Goal: Check status: Check status

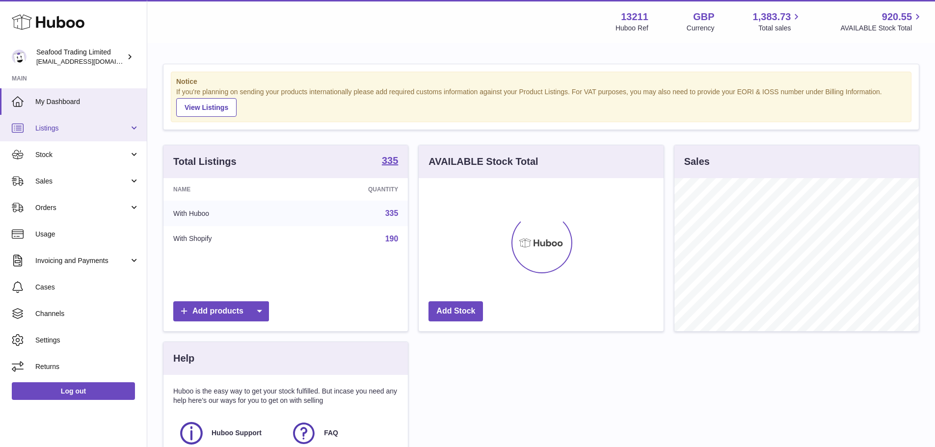
scroll to position [153, 245]
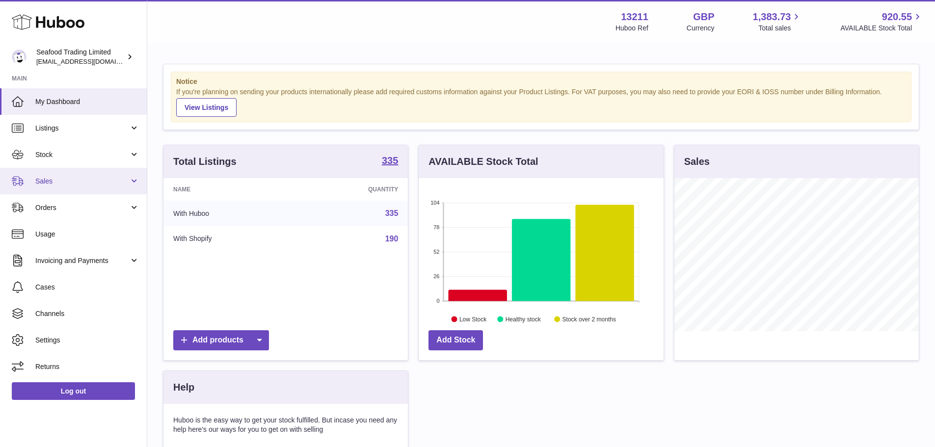
click at [107, 182] on span "Sales" at bounding box center [82, 181] width 94 height 9
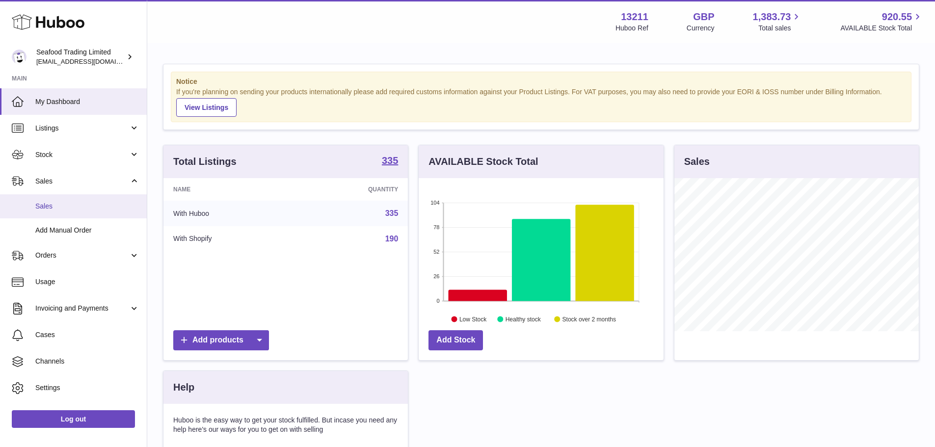
click at [100, 198] on link "Sales" at bounding box center [73, 206] width 147 height 24
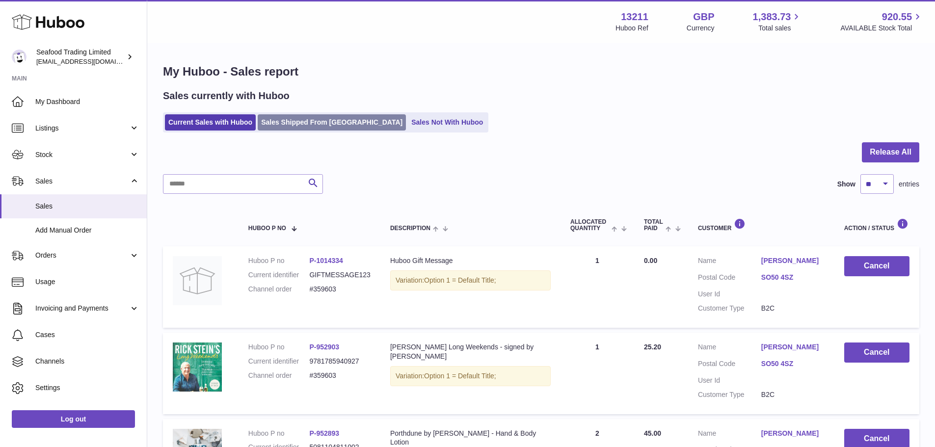
click at [298, 120] on link "Sales Shipped From [GEOGRAPHIC_DATA]" at bounding box center [332, 122] width 148 height 16
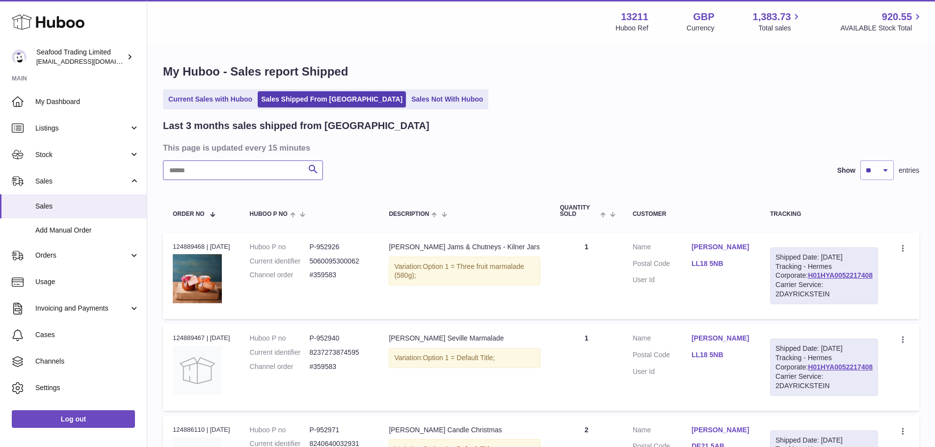
click at [270, 166] on input "text" at bounding box center [243, 170] width 160 height 20
paste input "**********"
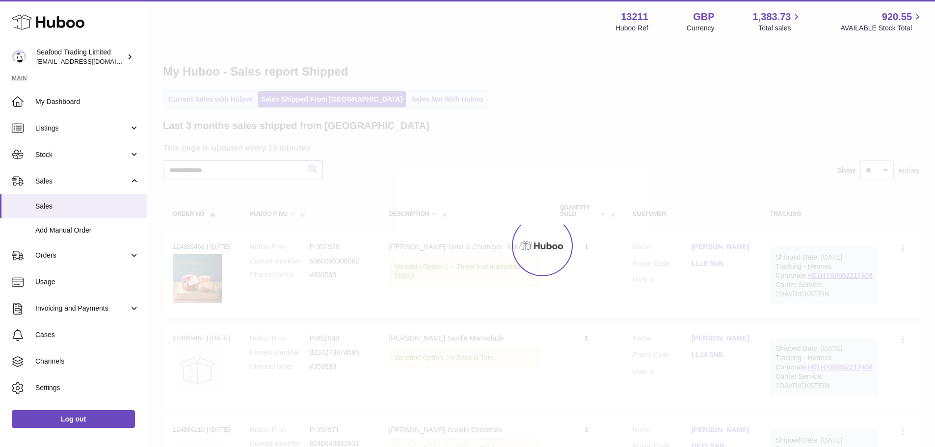
type input "**********"
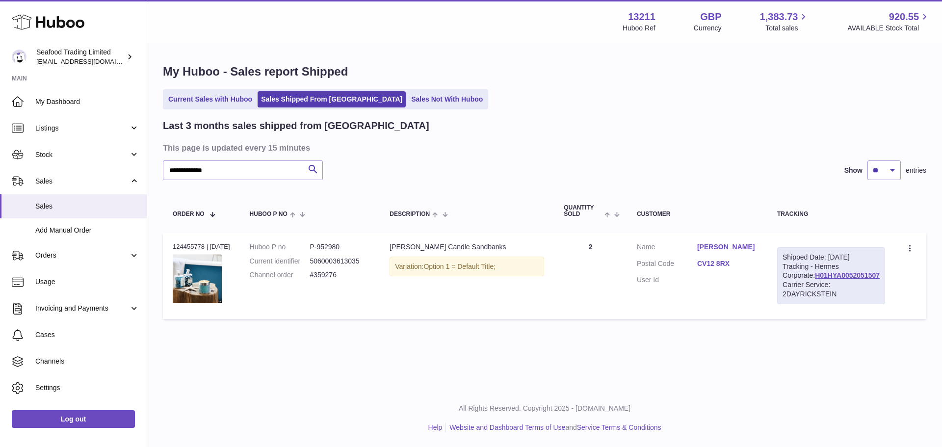
click at [819, 299] on div "Carrier Service: 2DAYRICKSTEIN" at bounding box center [830, 289] width 97 height 19
click at [819, 279] on link "H01HYA0052051507" at bounding box center [847, 275] width 65 height 8
drag, startPoint x: 714, startPoint y: 270, endPoint x: 758, endPoint y: 269, distance: 44.2
click at [757, 269] on dl "Customer Name Anne Carberry Postal Code CV12 8RX User Id" at bounding box center [697, 266] width 121 height 48
copy dl "CV12 8RX"
